Goal: Information Seeking & Learning: Compare options

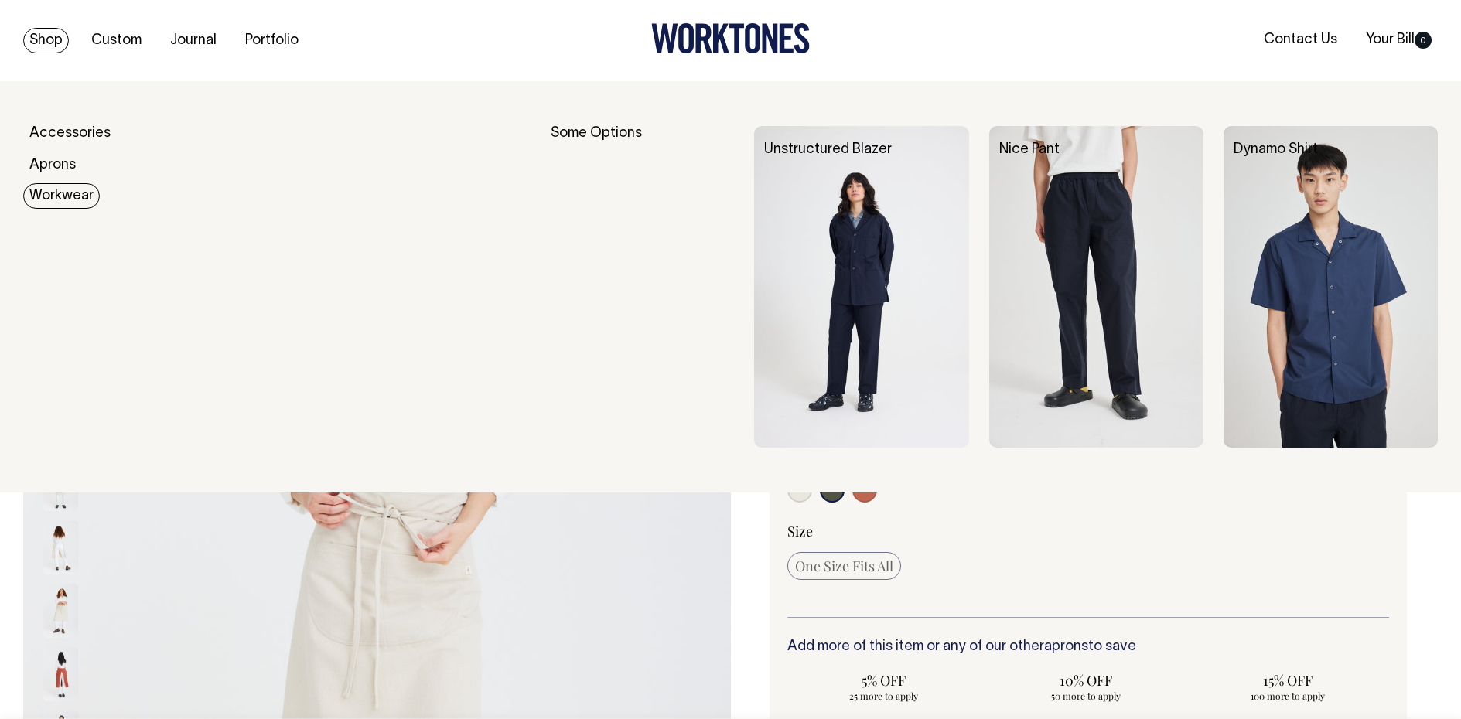
click at [61, 199] on link "Workwear" at bounding box center [61, 196] width 77 height 26
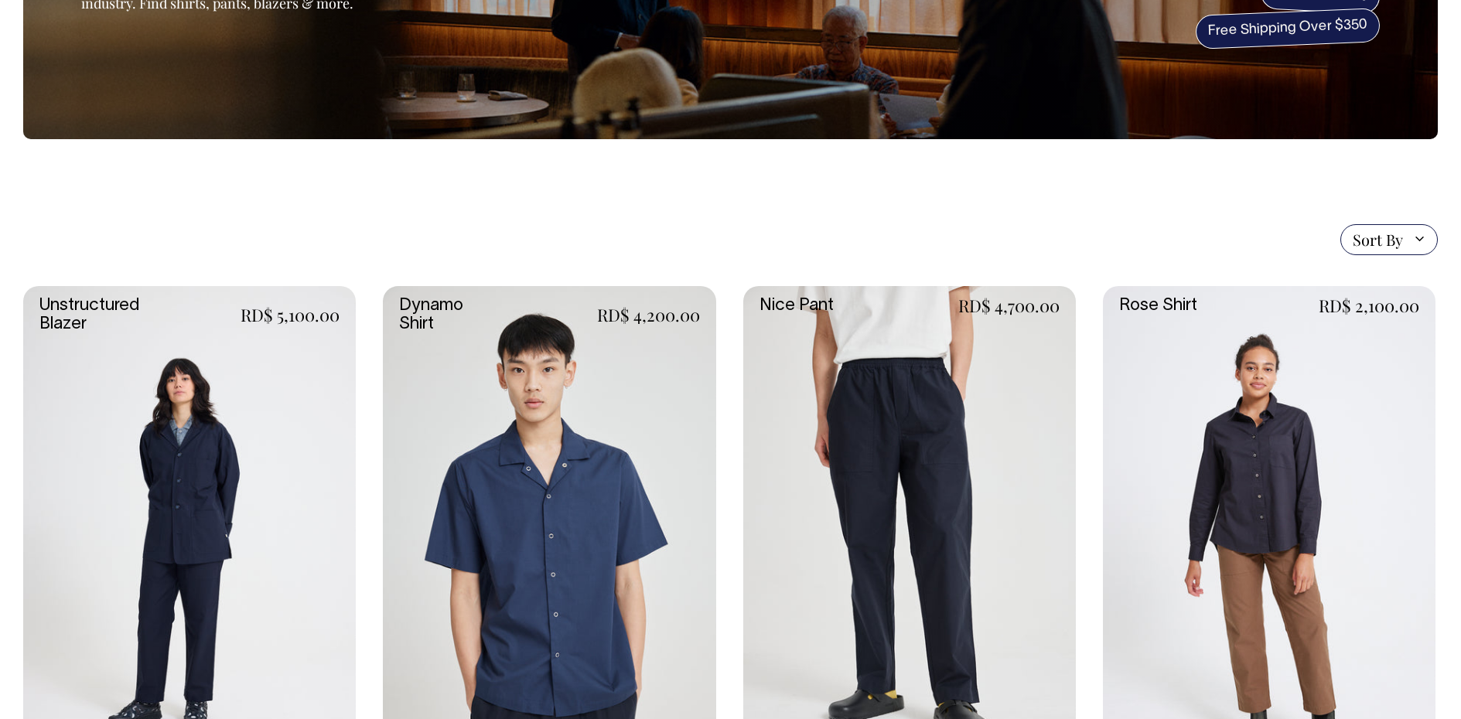
scroll to position [232, 0]
click at [1297, 479] on link at bounding box center [1269, 534] width 333 height 499
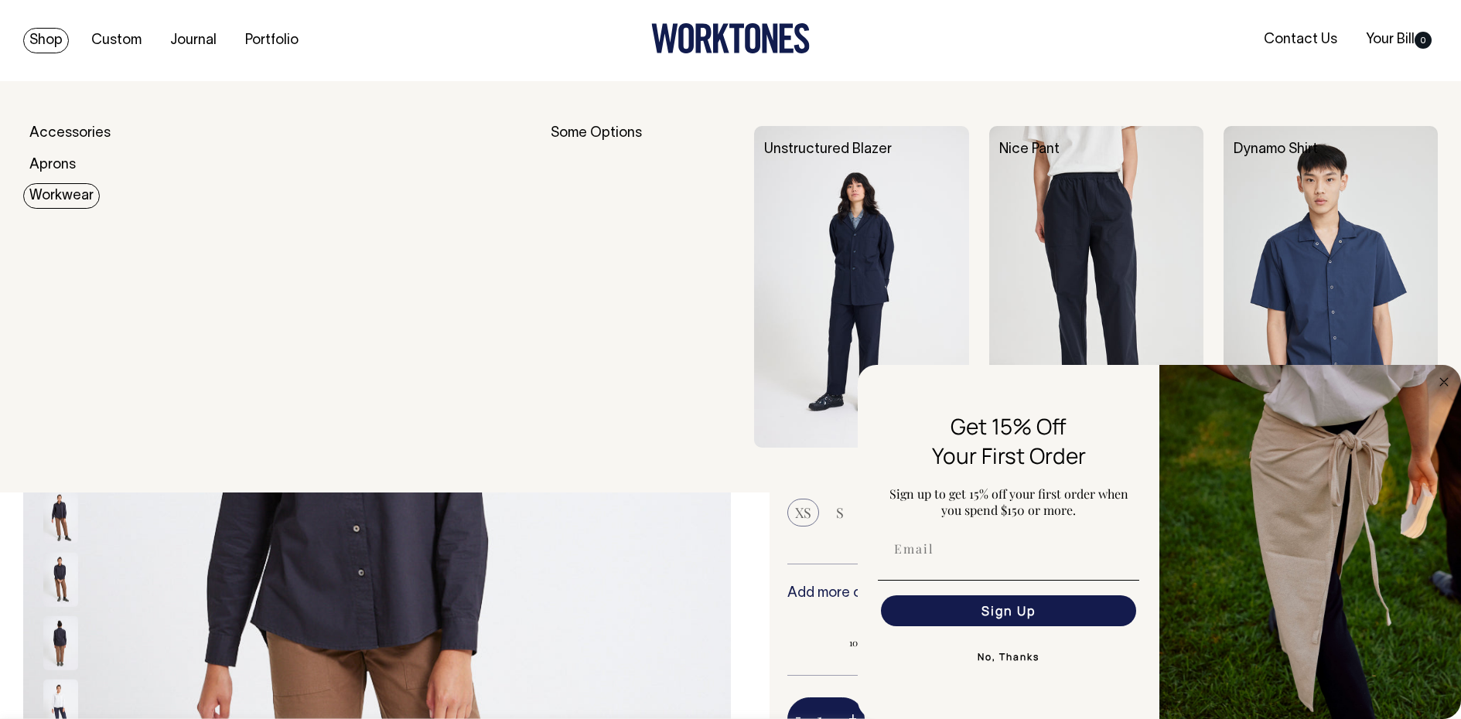
click at [58, 200] on link "Workwear" at bounding box center [61, 196] width 77 height 26
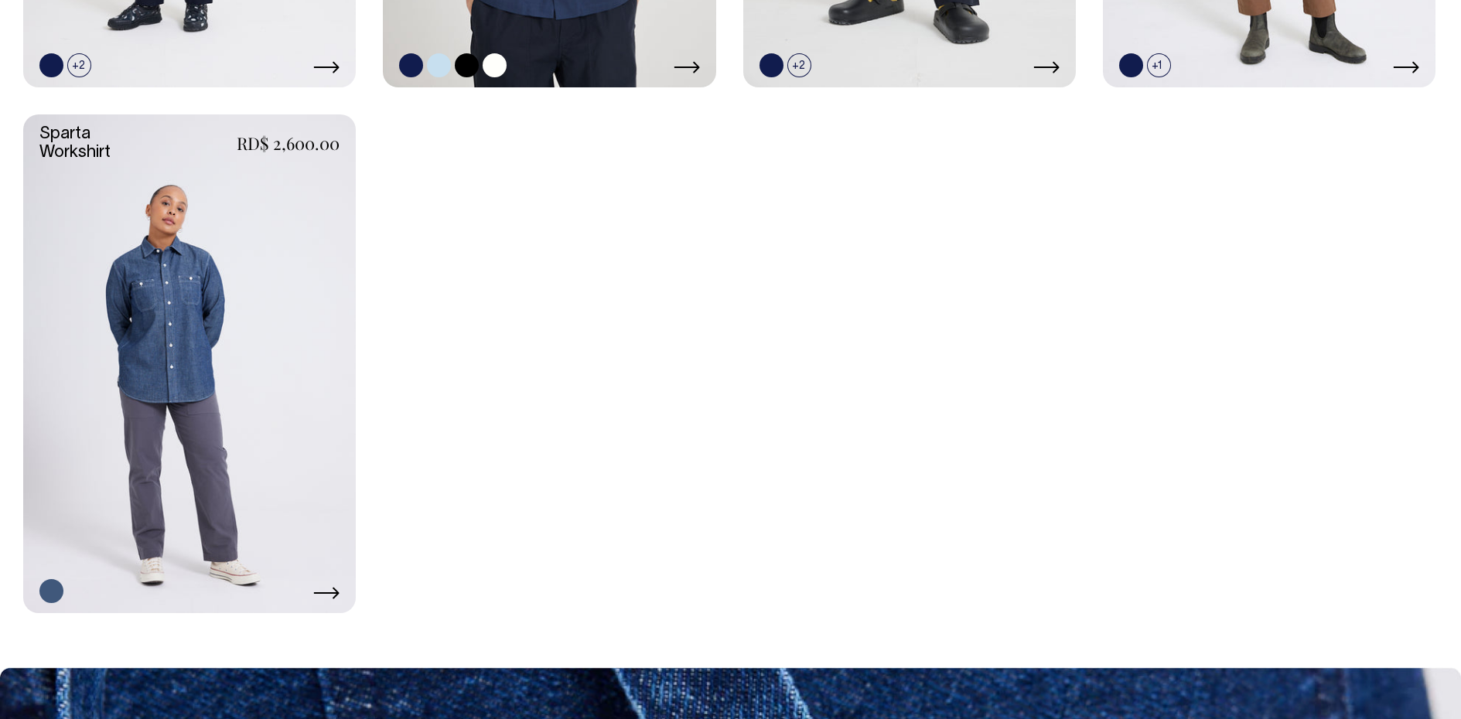
scroll to position [928, 0]
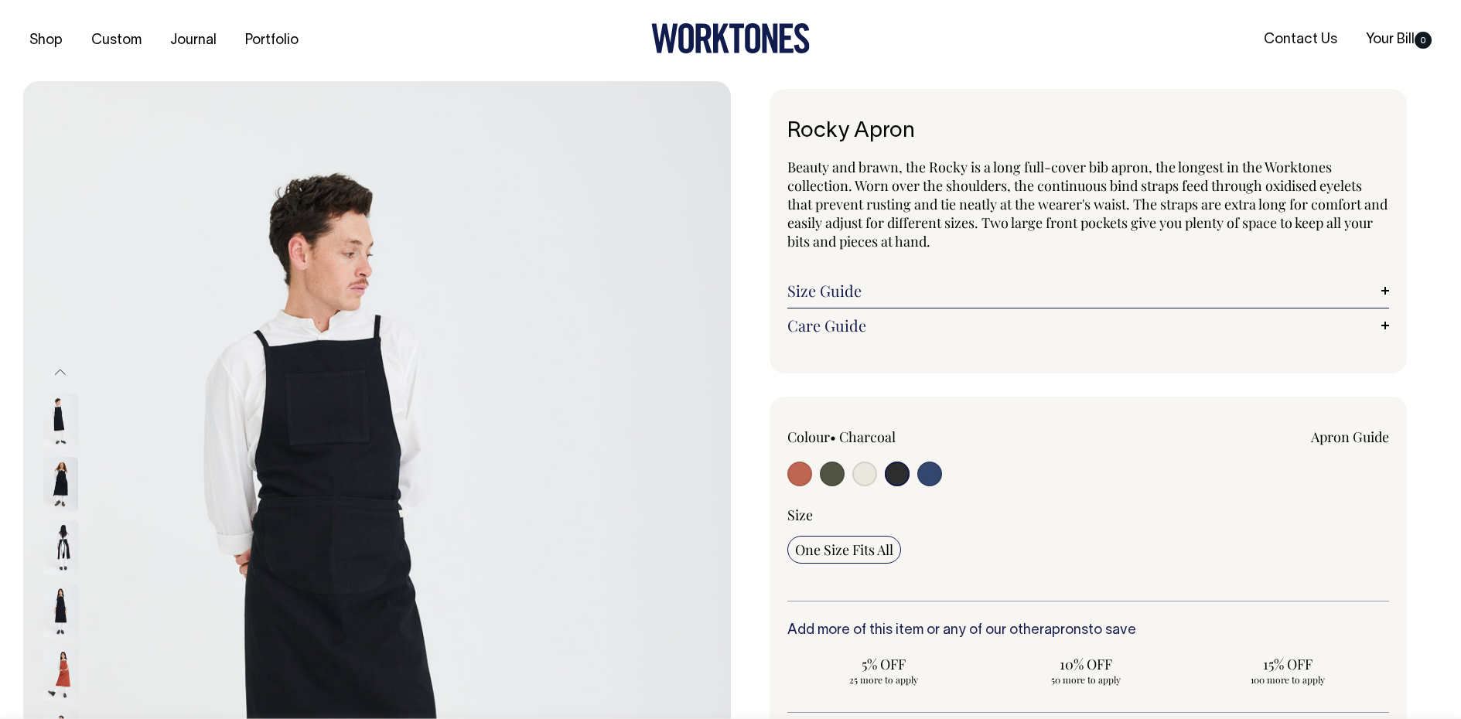
select select "Charcoal"
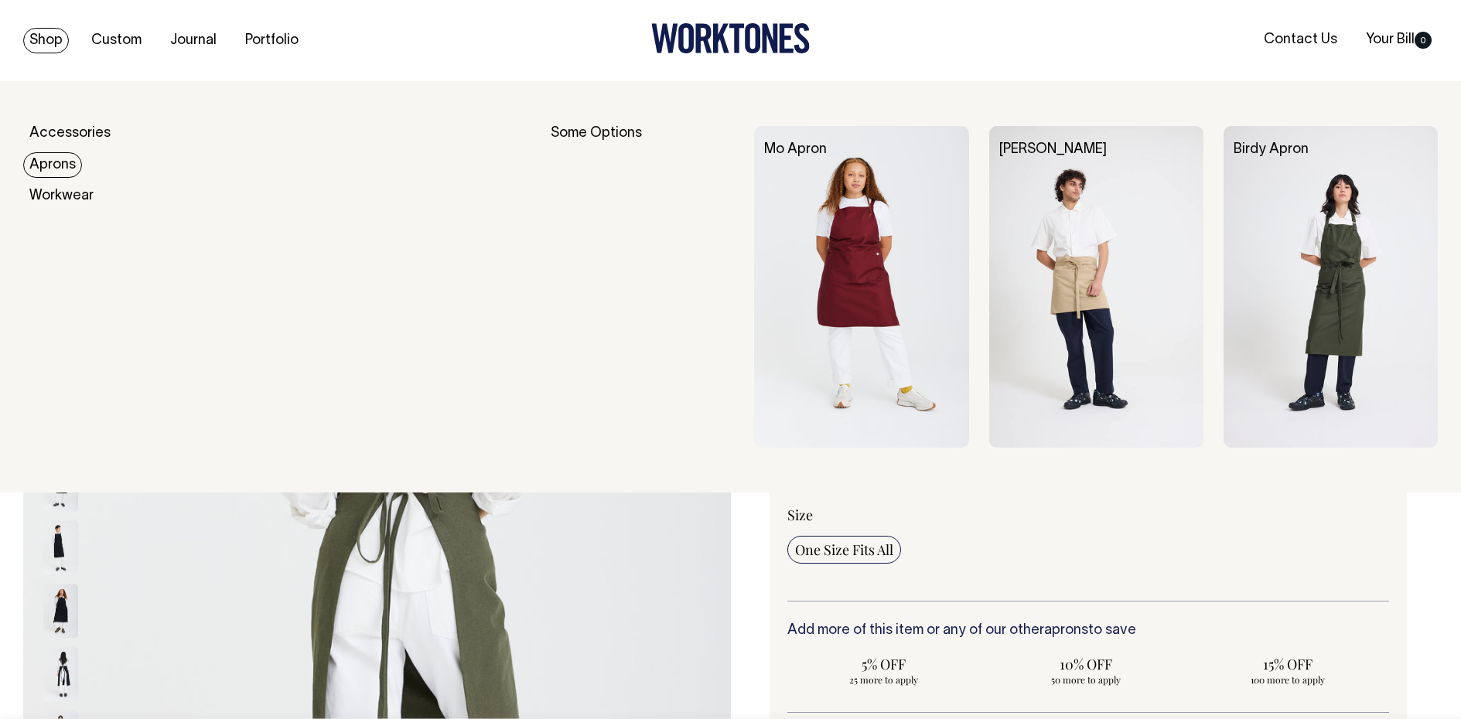
click at [56, 164] on link "Aprons" at bounding box center [52, 165] width 59 height 26
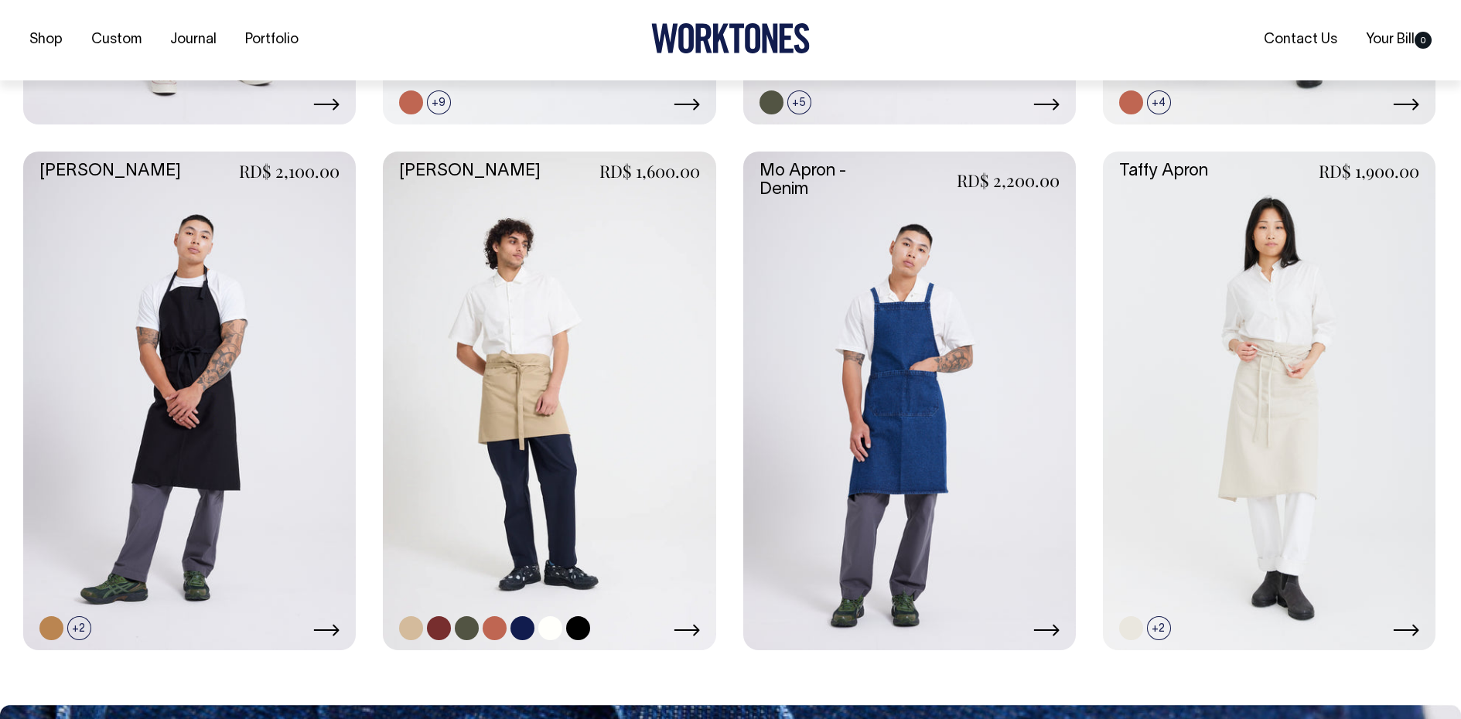
scroll to position [851, 0]
click at [532, 428] on link at bounding box center [549, 400] width 333 height 499
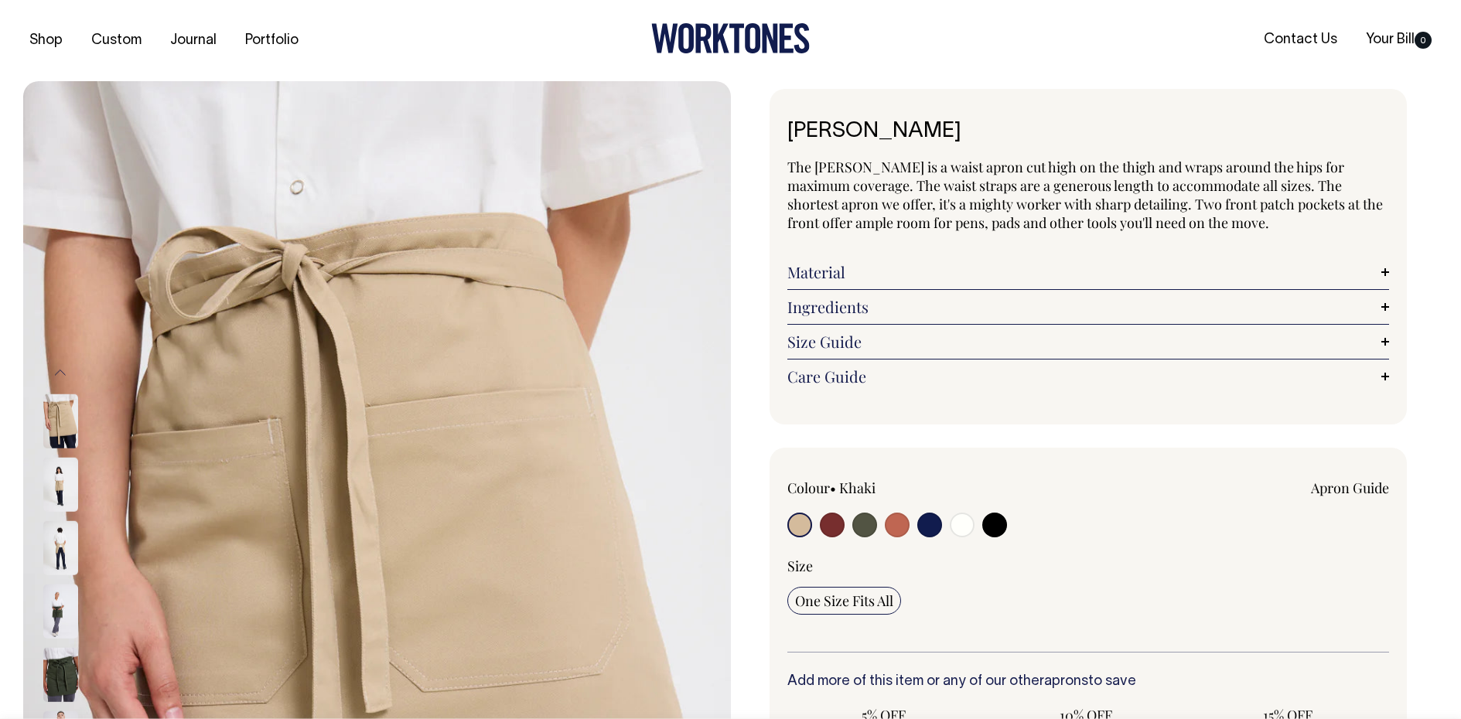
click at [60, 435] on img at bounding box center [60, 421] width 35 height 54
click at [70, 425] on img at bounding box center [60, 421] width 35 height 54
click at [63, 487] on img at bounding box center [60, 485] width 35 height 54
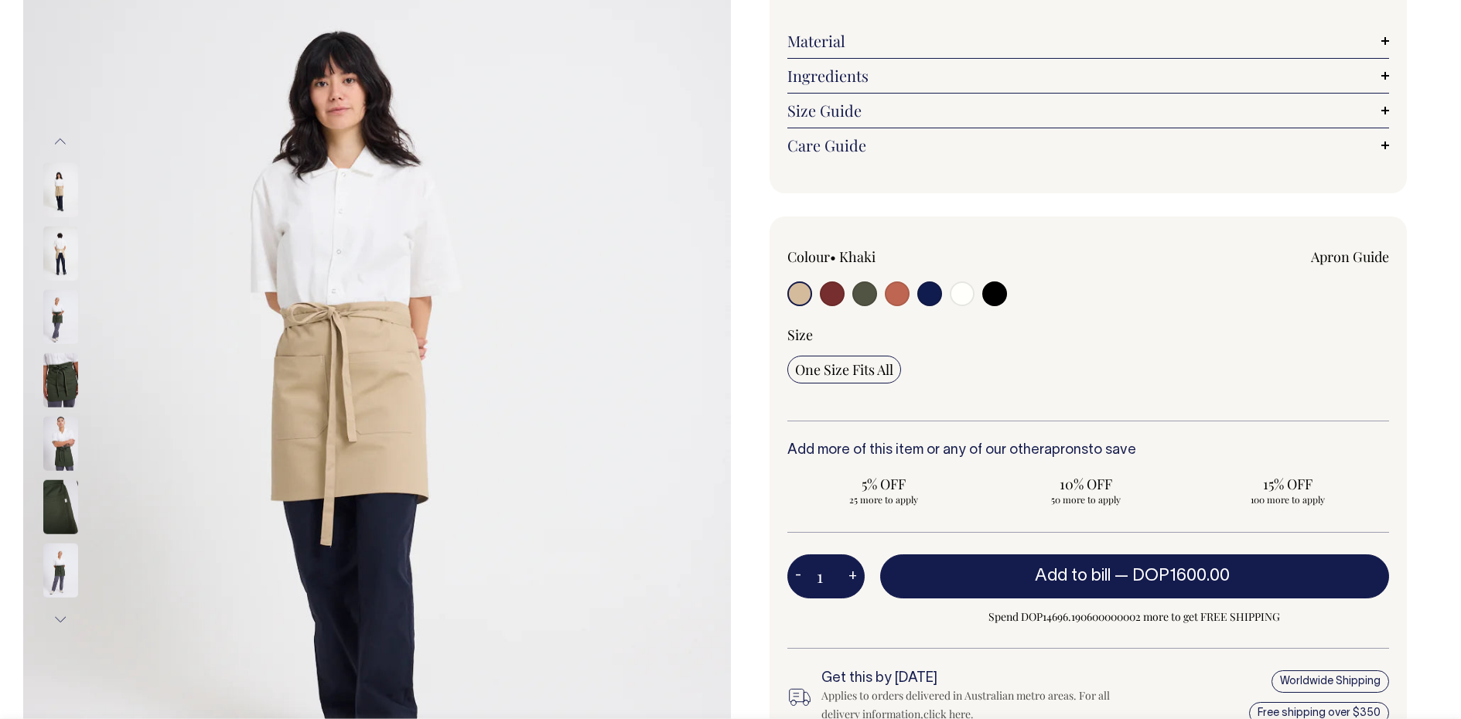
scroll to position [232, 0]
